Goal: Book appointment/travel/reservation

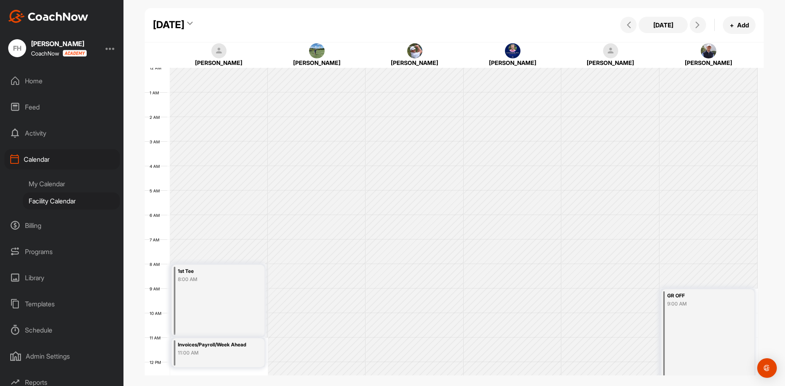
scroll to position [142, 0]
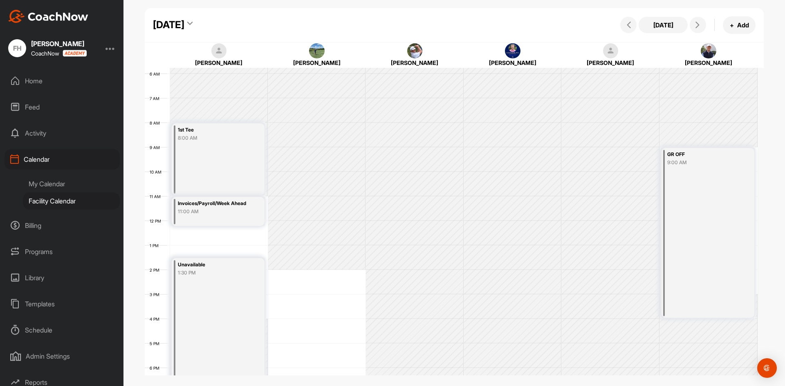
click at [54, 202] on div "Facility Calendar" at bounding box center [71, 201] width 97 height 17
click at [184, 28] on div "[DATE]" at bounding box center [168, 25] width 31 height 15
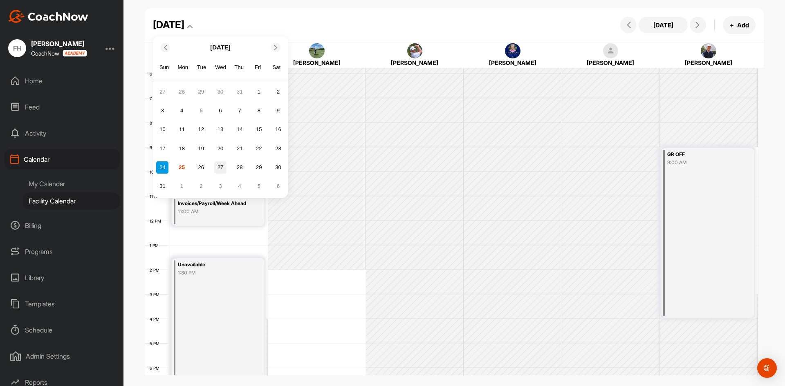
click at [226, 168] on div "27" at bounding box center [220, 168] width 12 height 12
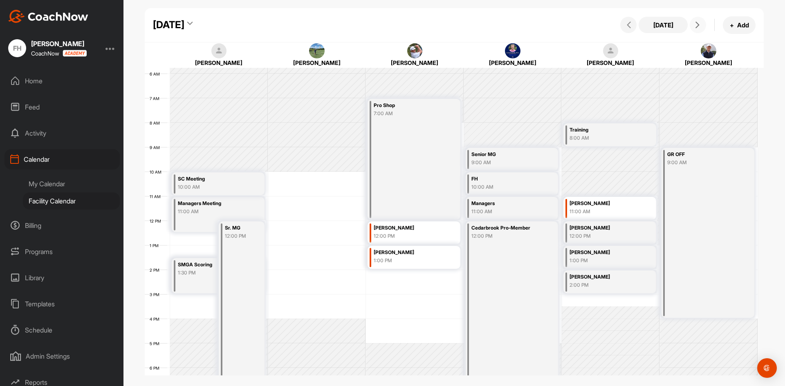
click at [699, 25] on icon at bounding box center [697, 25] width 7 height 7
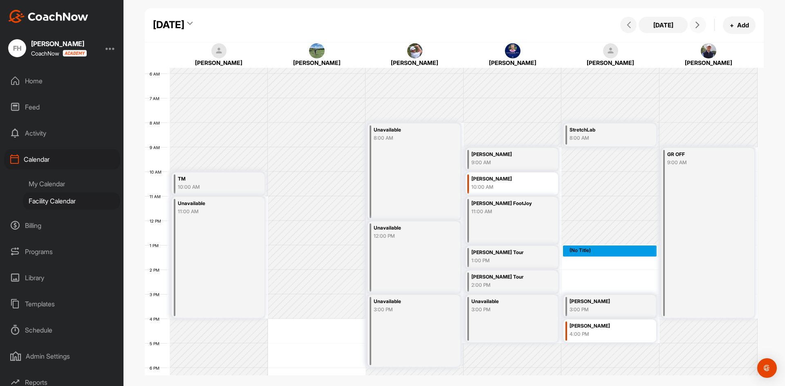
click at [581, 246] on div "12 AM 1 AM 2 AM 3 AM 4 AM 5 AM 6 AM 7 AM 8 AM 9 AM 10 AM 11 AM 12 PM 1 PM 2 PM …" at bounding box center [451, 220] width 613 height 589
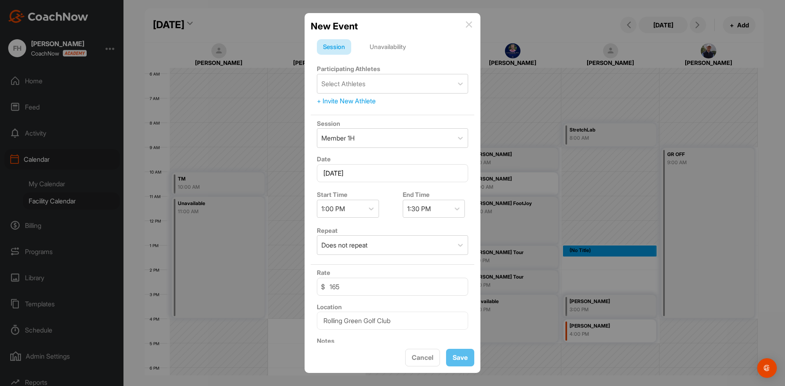
click at [471, 23] on img at bounding box center [469, 24] width 7 height 7
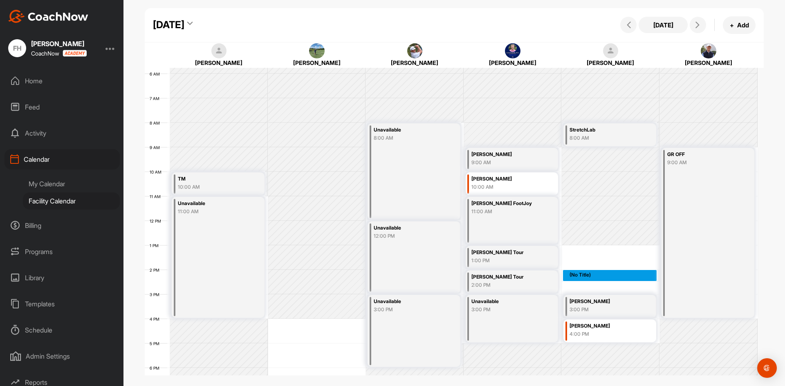
click at [587, 275] on div "12 AM 1 AM 2 AM 3 AM 4 AM 5 AM 6 AM 7 AM 8 AM 9 AM 10 AM 11 AM 12 PM 1 PM 2 PM …" at bounding box center [451, 220] width 613 height 589
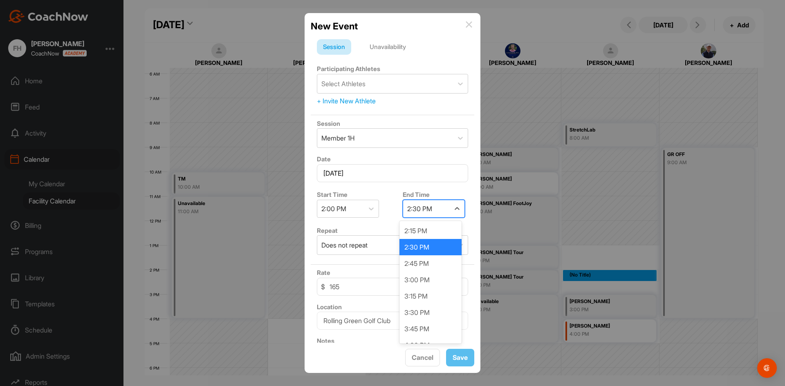
click at [431, 211] on div "2:30 PM" at bounding box center [426, 208] width 47 height 17
click at [428, 274] on div "3:00 PM" at bounding box center [431, 280] width 62 height 16
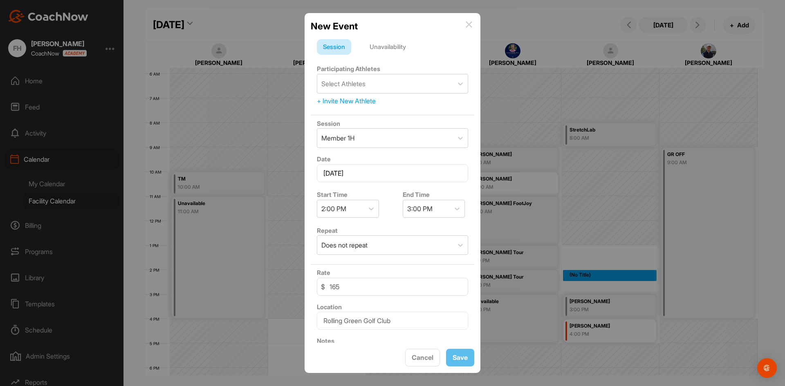
click at [388, 47] on div "Unavailability" at bounding box center [388, 47] width 49 height 16
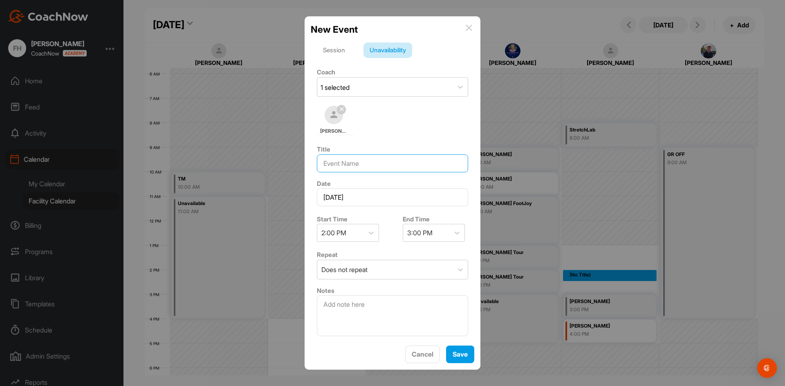
click at [355, 168] on input at bounding box center [392, 164] width 151 height 18
click at [336, 165] on input "Cist [PERSON_NAME]" at bounding box center [392, 164] width 151 height 18
type input "Cist, [PERSON_NAME]"
click at [368, 309] on textarea at bounding box center [392, 316] width 151 height 41
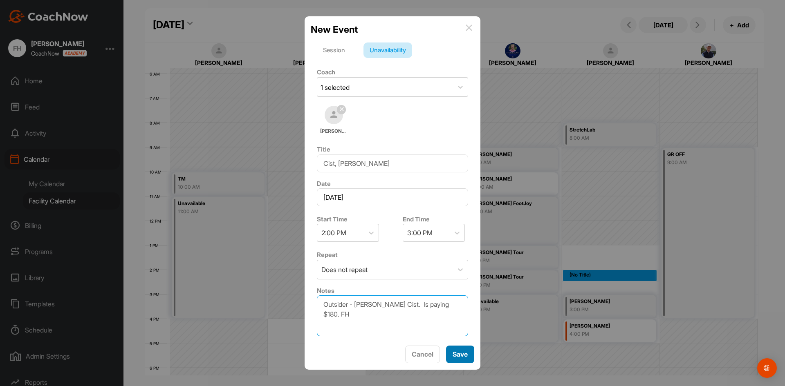
type textarea "Outsider - [PERSON_NAME] Cist. Is paying $180. FH"
click at [458, 353] on button "Save" at bounding box center [460, 355] width 28 height 18
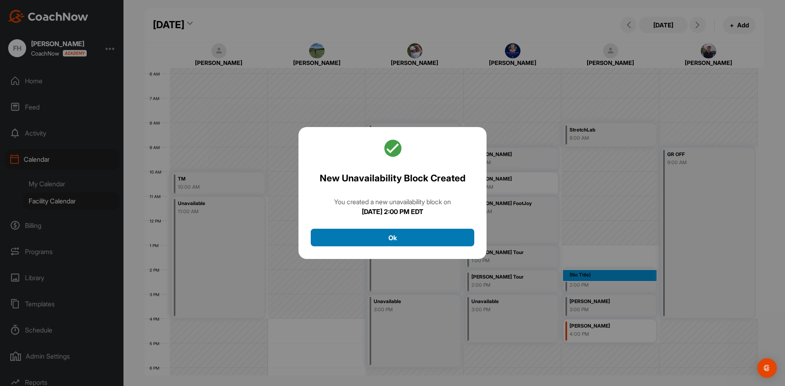
click at [381, 230] on button "Ok" at bounding box center [393, 238] width 164 height 18
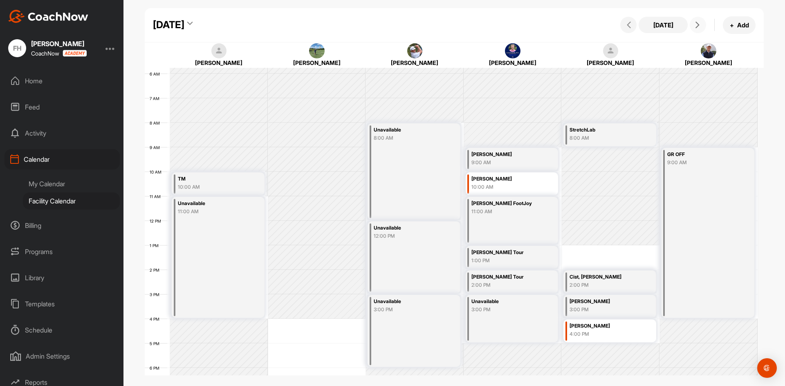
click at [698, 25] on icon at bounding box center [697, 25] width 7 height 7
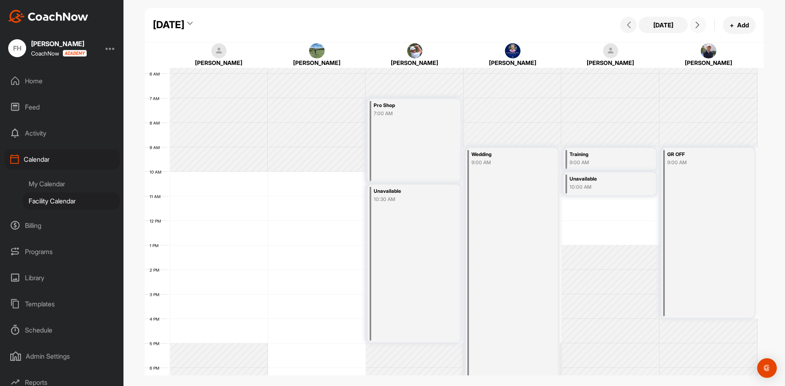
click at [695, 29] on button at bounding box center [698, 25] width 16 height 16
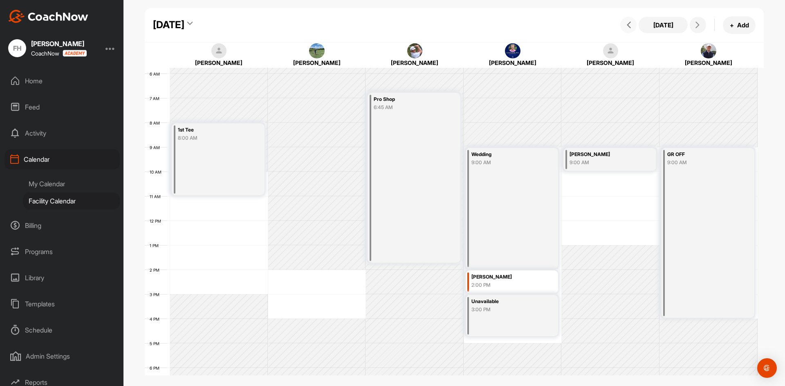
click at [628, 23] on icon at bounding box center [629, 25] width 7 height 7
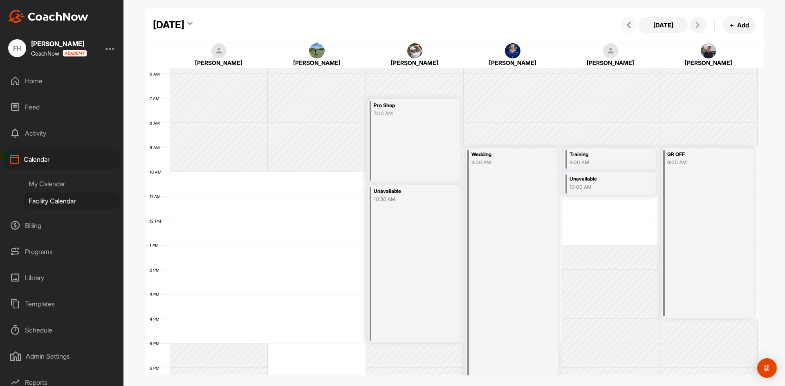
click at [628, 23] on icon at bounding box center [629, 25] width 7 height 7
